Goal: Information Seeking & Learning: Learn about a topic

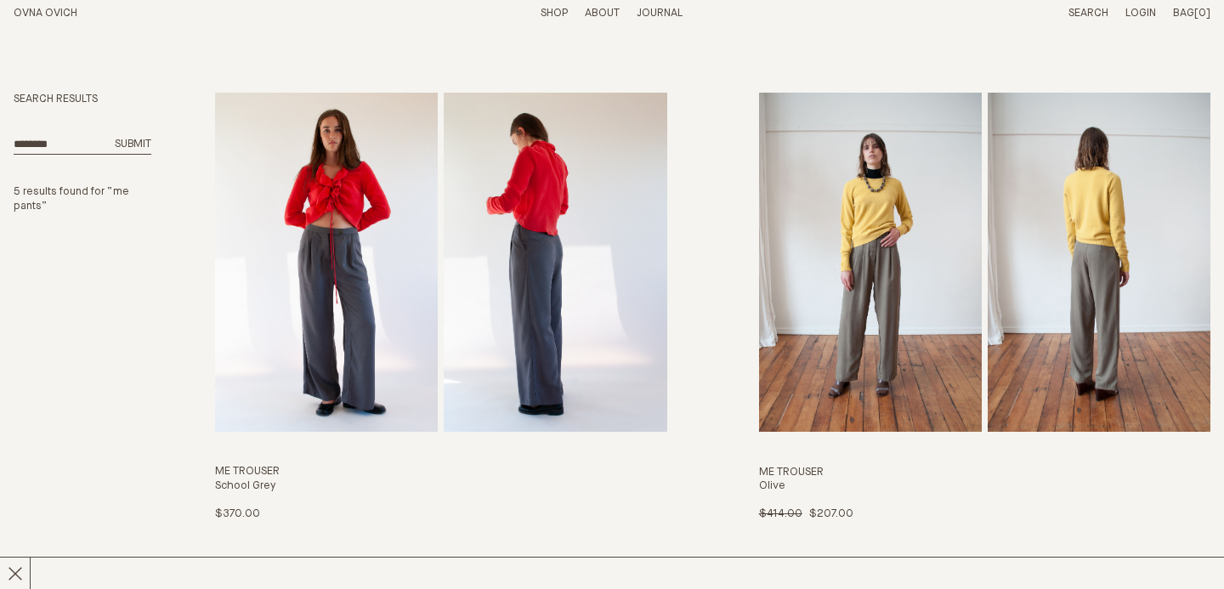
click at [261, 480] on h4 "School Grey" at bounding box center [440, 486] width 451 height 14
click at [841, 365] on img "Me Trouser" at bounding box center [870, 262] width 223 height 339
click at [341, 253] on img "Me Trouser" at bounding box center [326, 262] width 223 height 339
